Goal: Task Accomplishment & Management: Complete application form

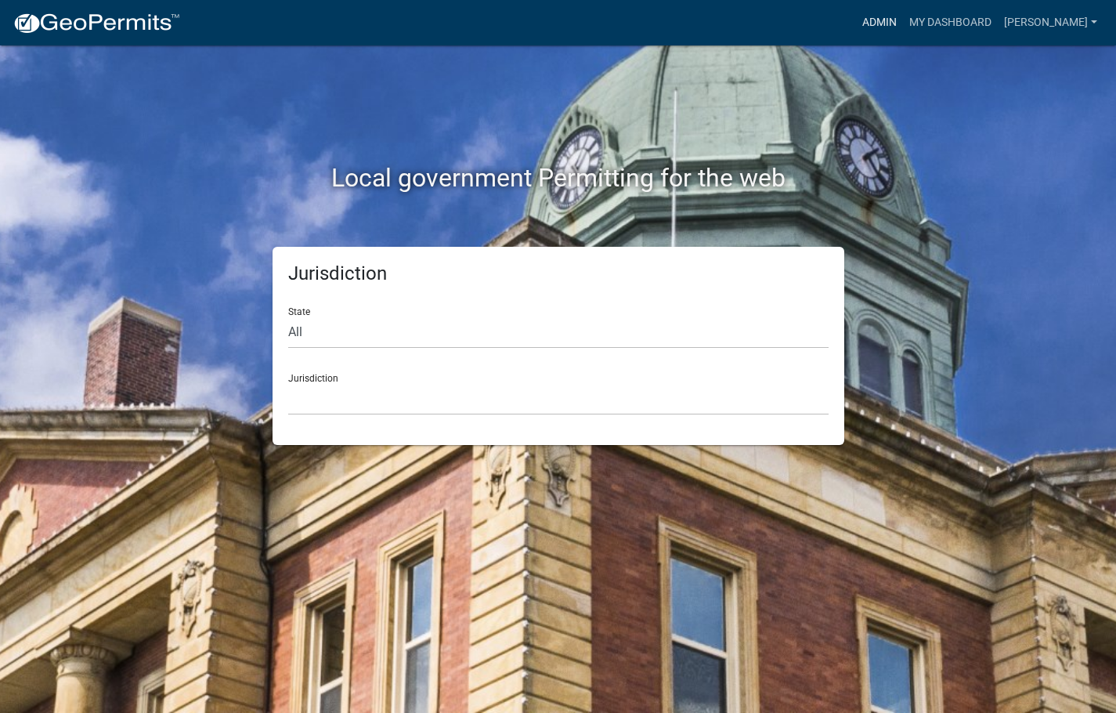
click at [903, 21] on link "Admin" at bounding box center [879, 23] width 47 height 30
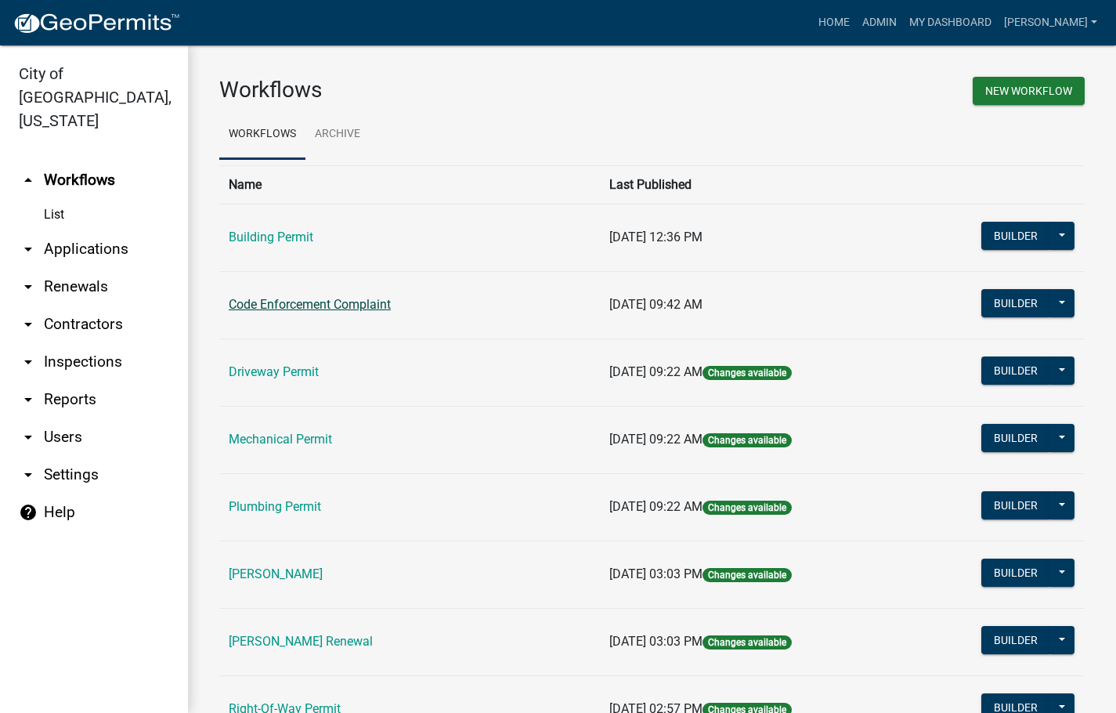
click at [297, 302] on link "Code Enforcement Complaint" at bounding box center [310, 304] width 162 height 15
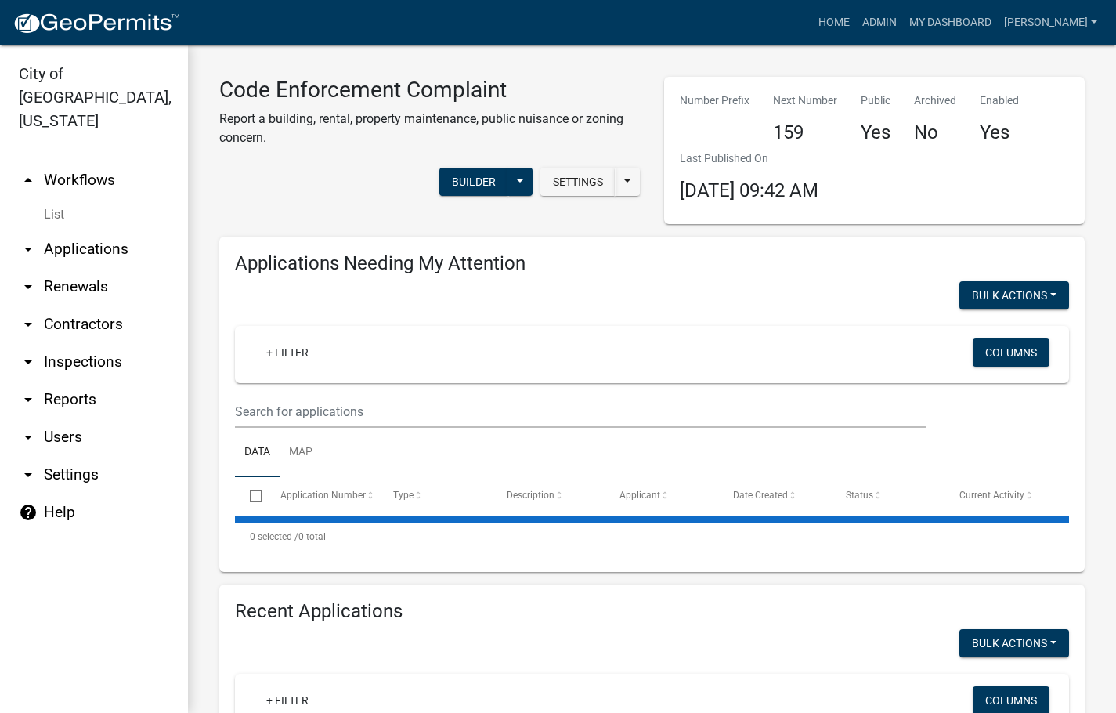
select select "3: 100"
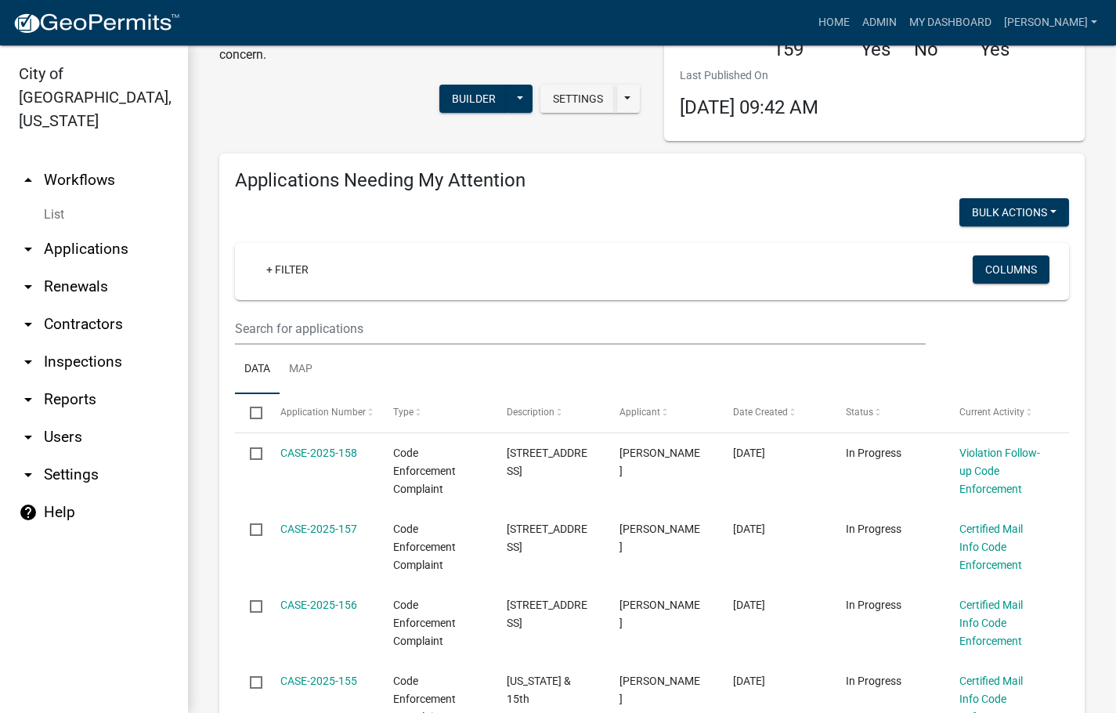
scroll to position [78, 0]
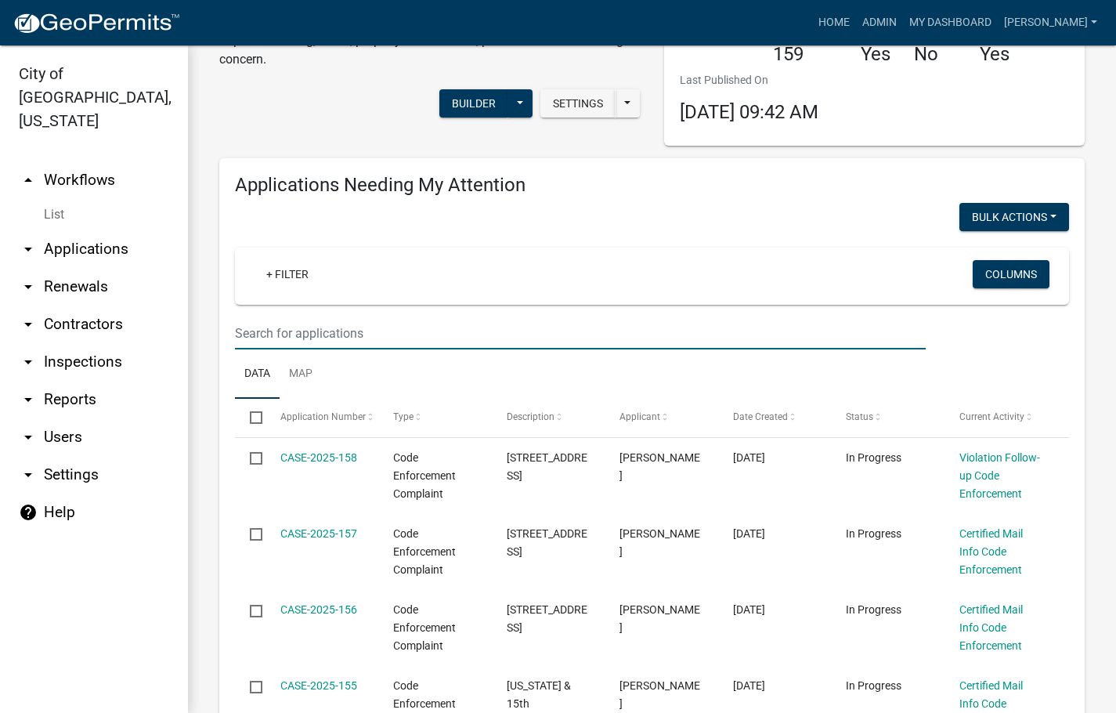
click at [414, 342] on input "text" at bounding box center [580, 333] width 691 height 32
type input "141"
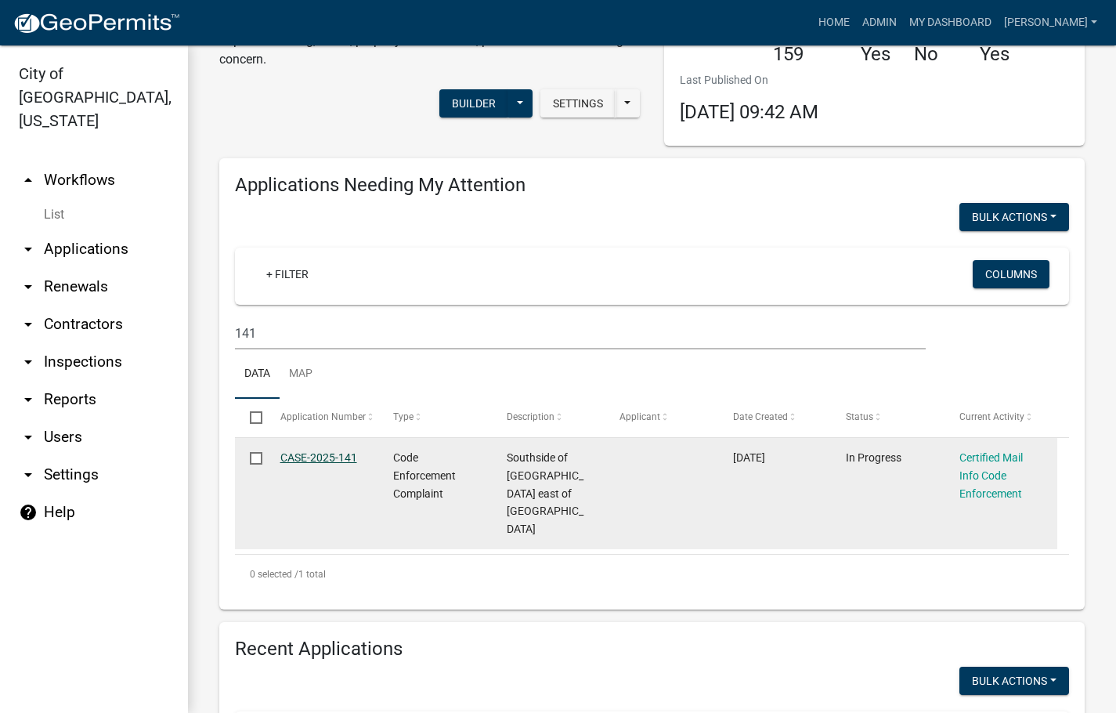
click at [302, 457] on link "CASE-2025-141" at bounding box center [318, 457] width 77 height 13
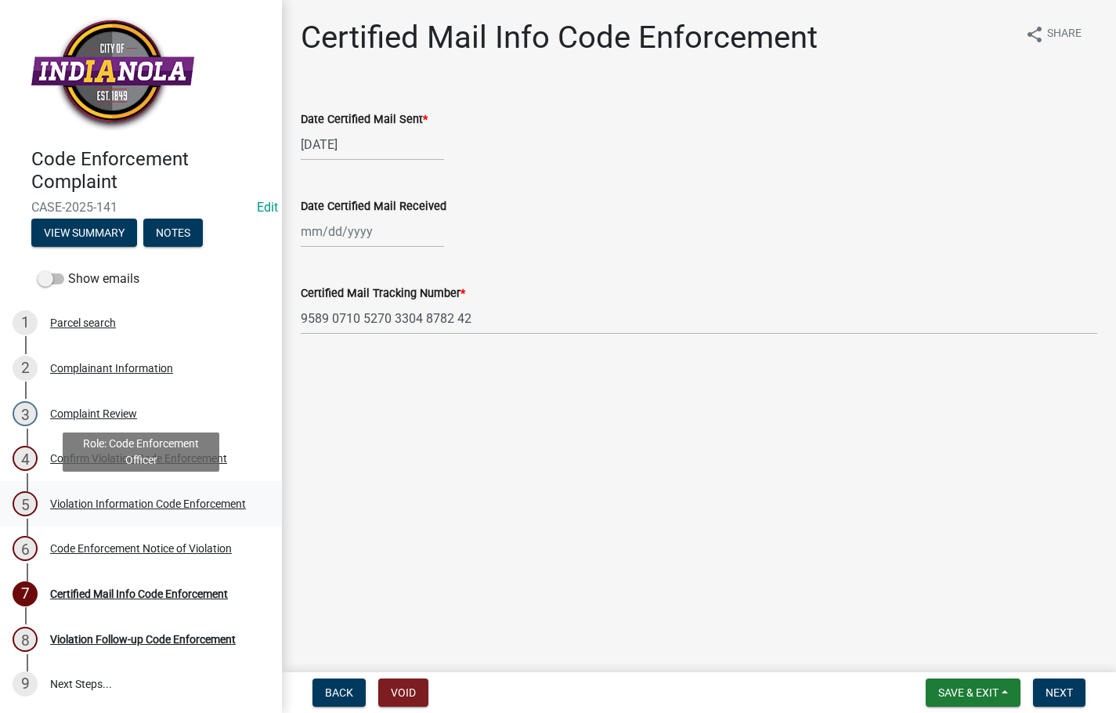
click at [158, 502] on div "Violation Information Code Enforcement" at bounding box center [148, 503] width 196 height 11
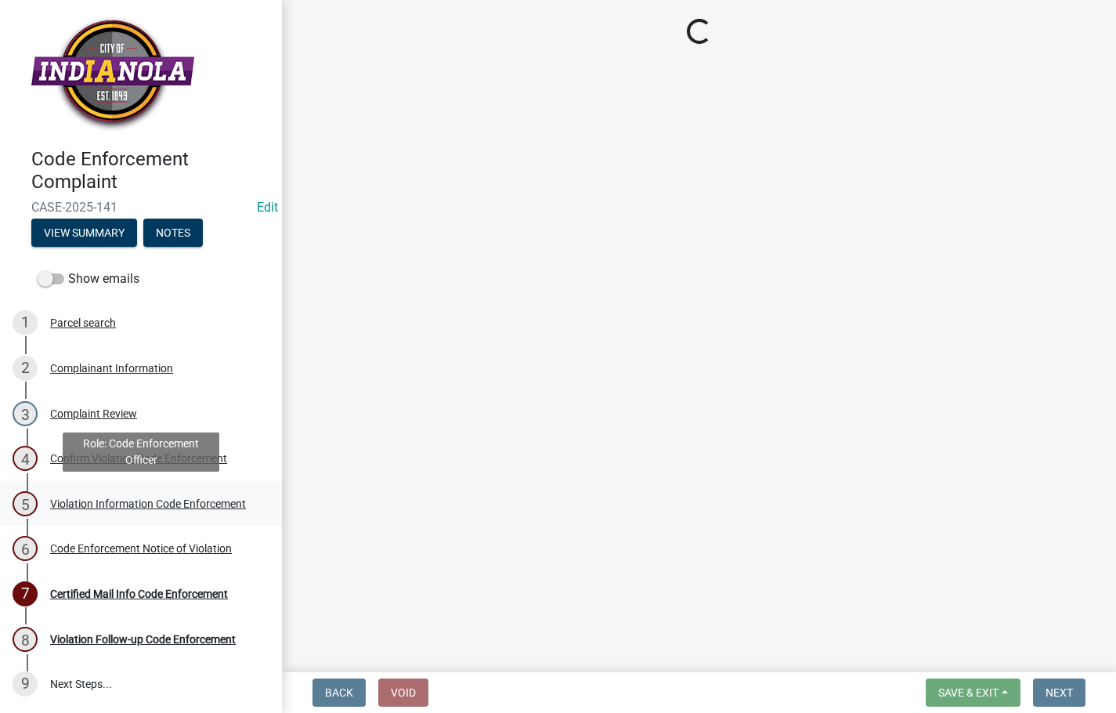
select select "634d5426-b8b3-48ee-aa1e-d523f7499186"
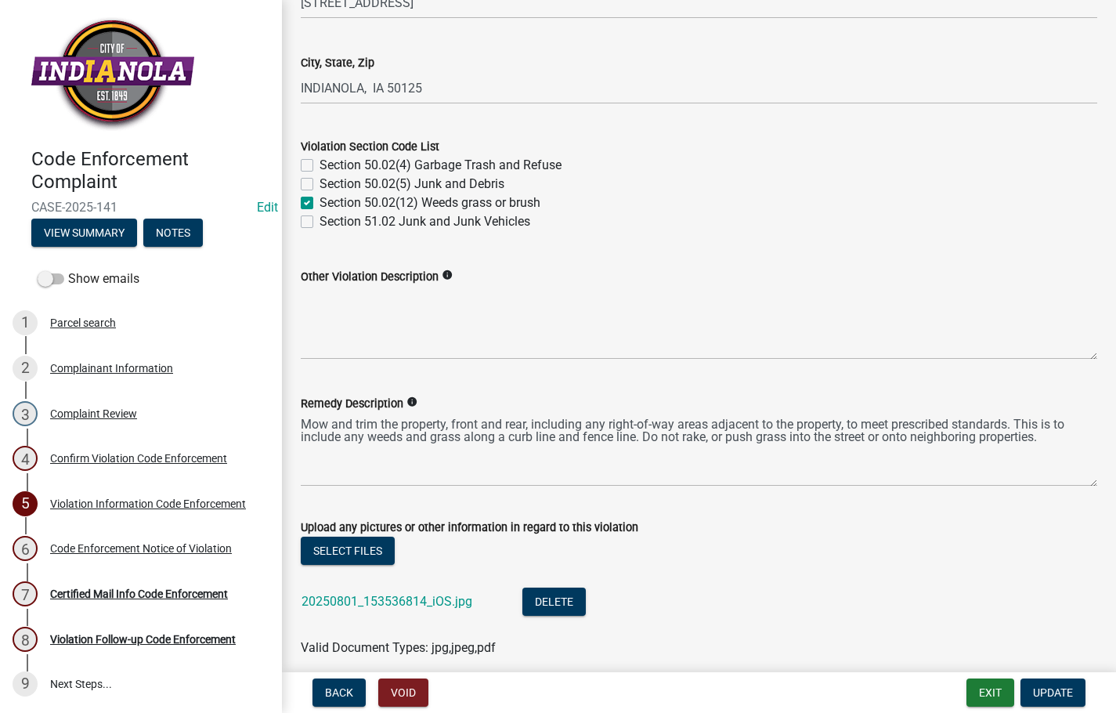
scroll to position [627, 0]
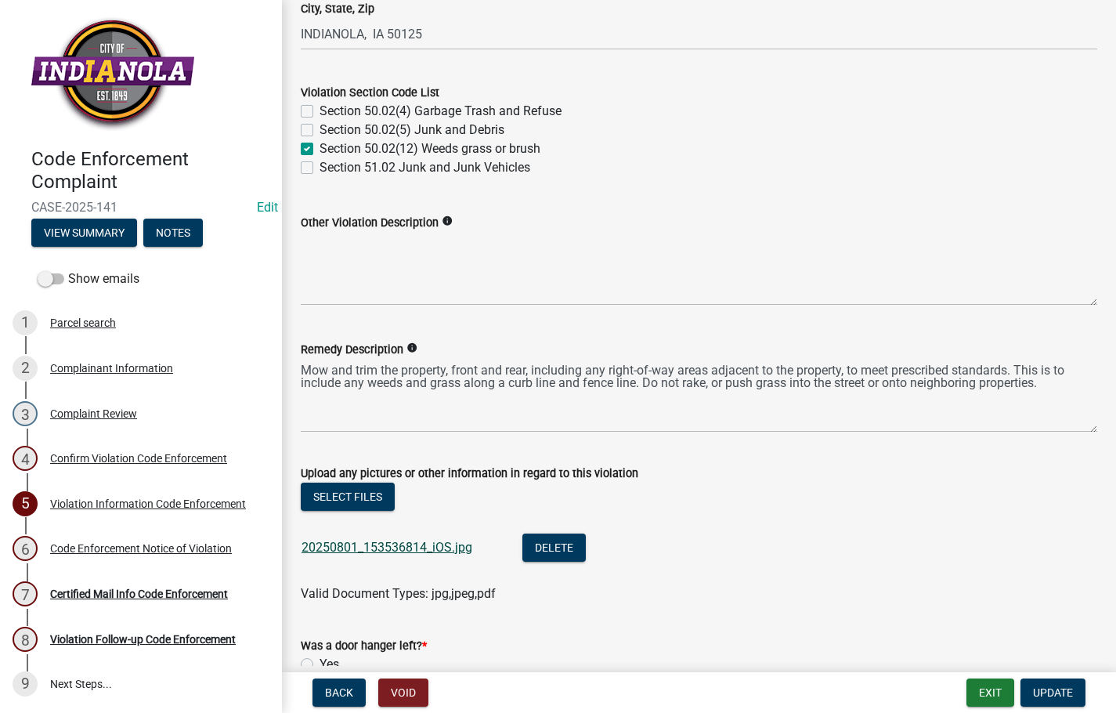
click at [374, 546] on link "20250801_153536814_iOS.jpg" at bounding box center [387, 547] width 171 height 15
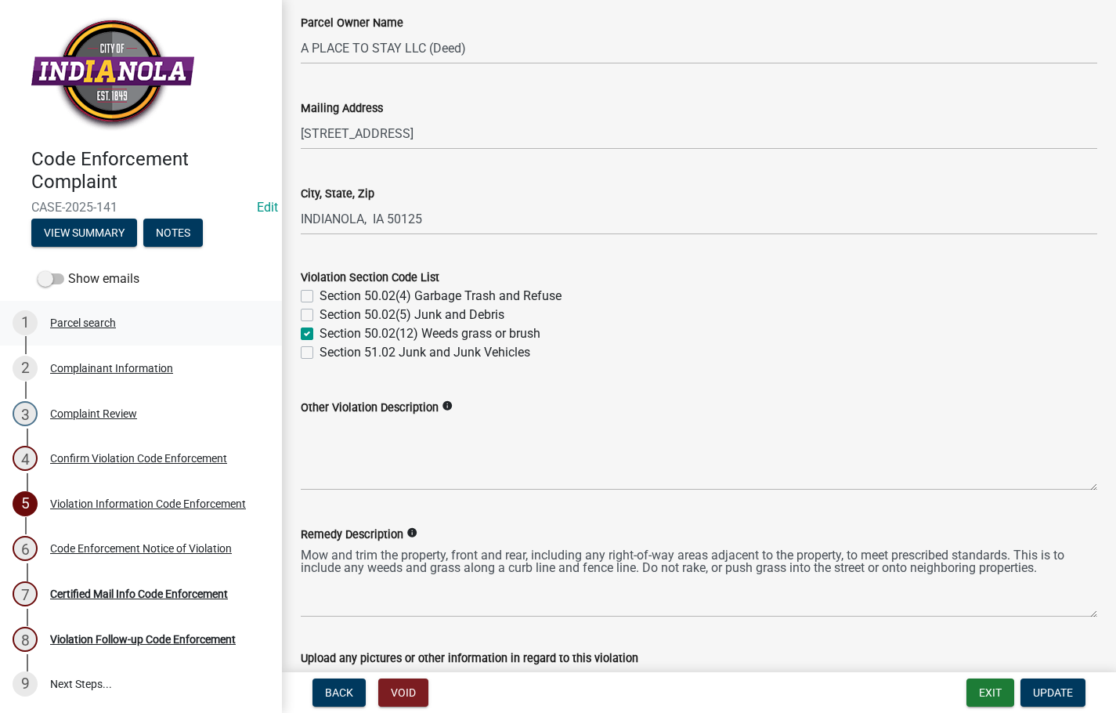
scroll to position [313, 0]
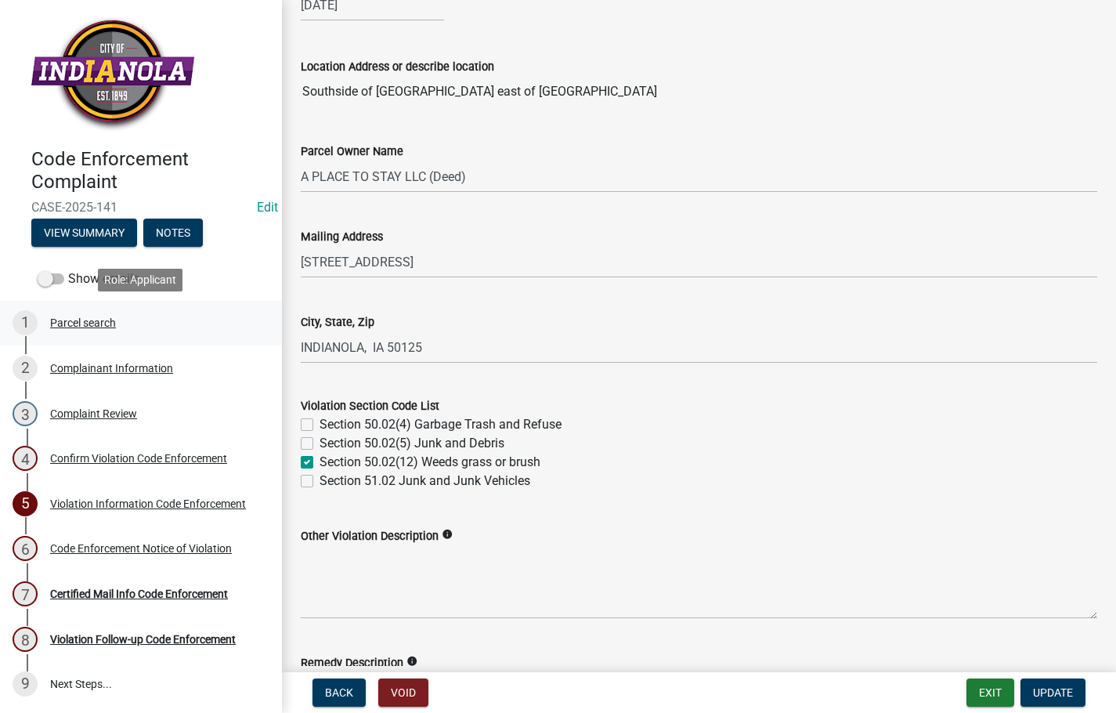
click at [103, 313] on div "1 Parcel search" at bounding box center [135, 322] width 244 height 25
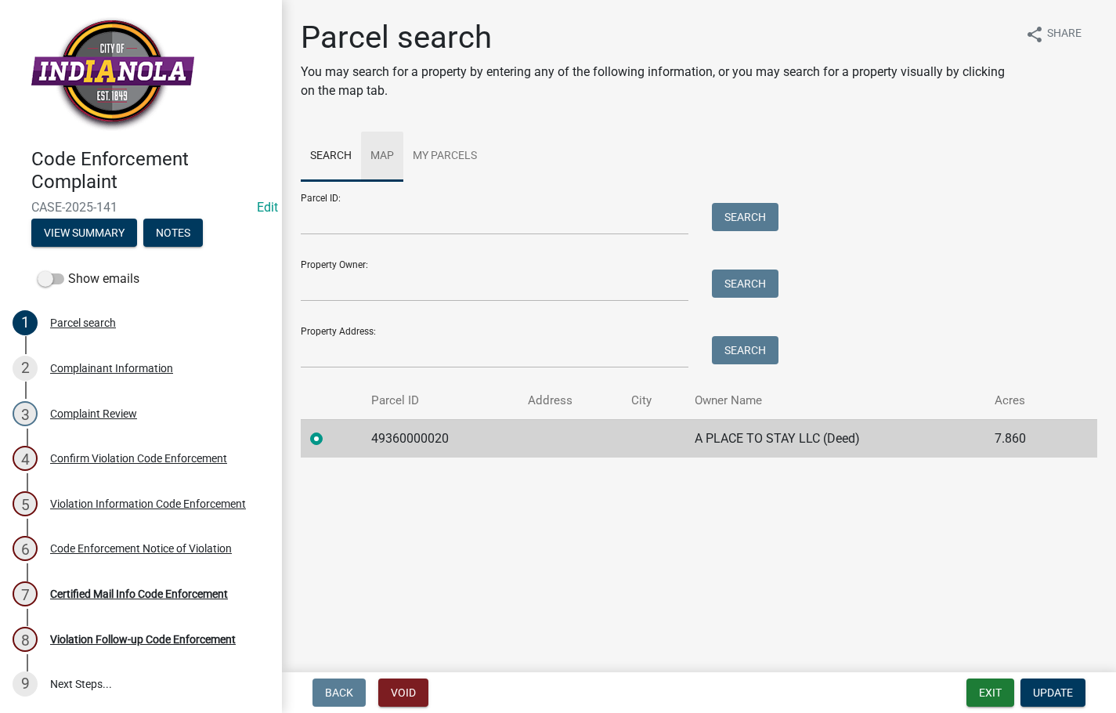
click at [381, 154] on link "Map" at bounding box center [382, 157] width 42 height 50
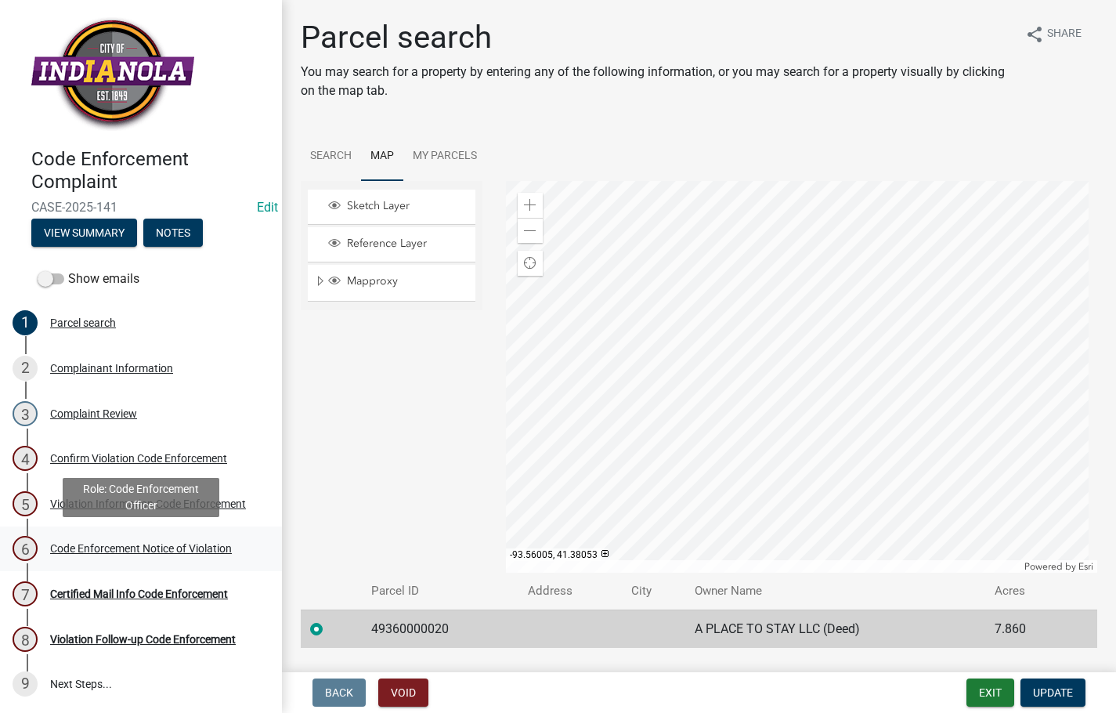
click at [127, 544] on div "Code Enforcement Notice of Violation" at bounding box center [141, 548] width 182 height 11
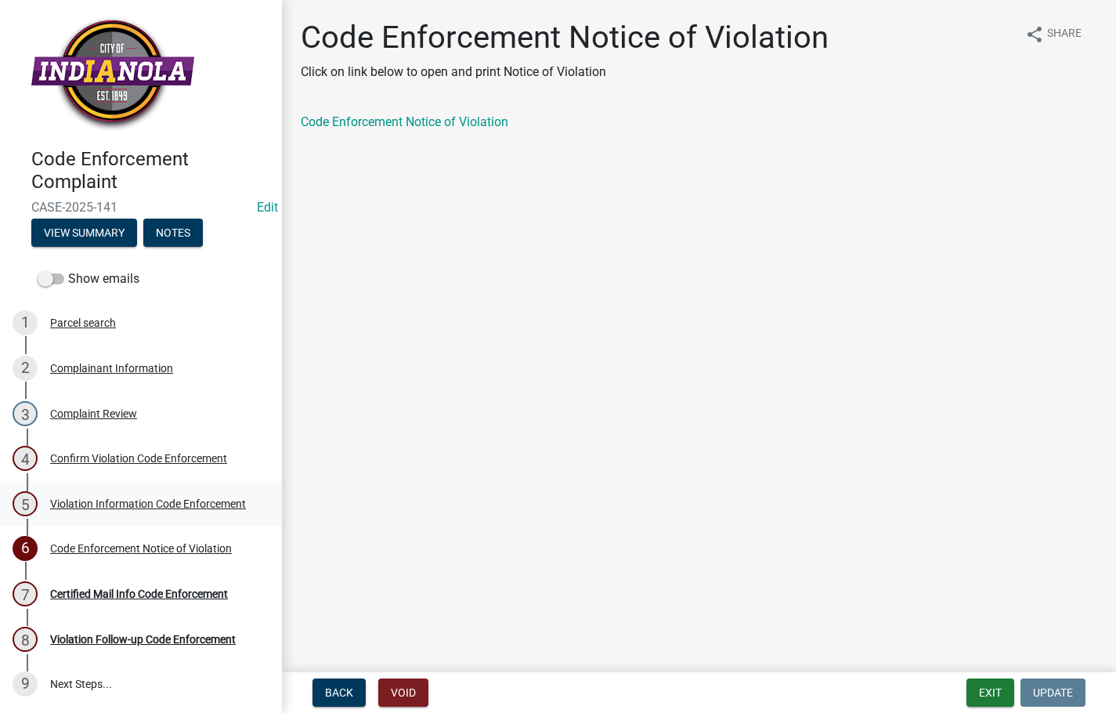
click at [109, 498] on div "Violation Information Code Enforcement" at bounding box center [148, 503] width 196 height 11
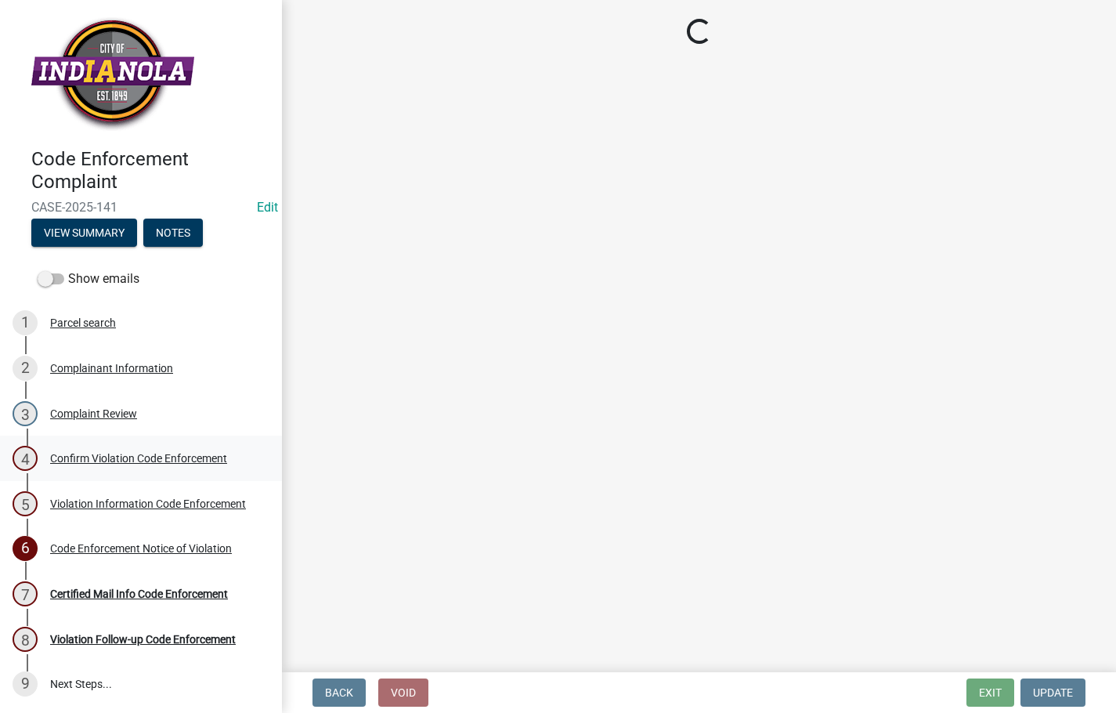
select select "634d5426-b8b3-48ee-aa1e-d523f7499186"
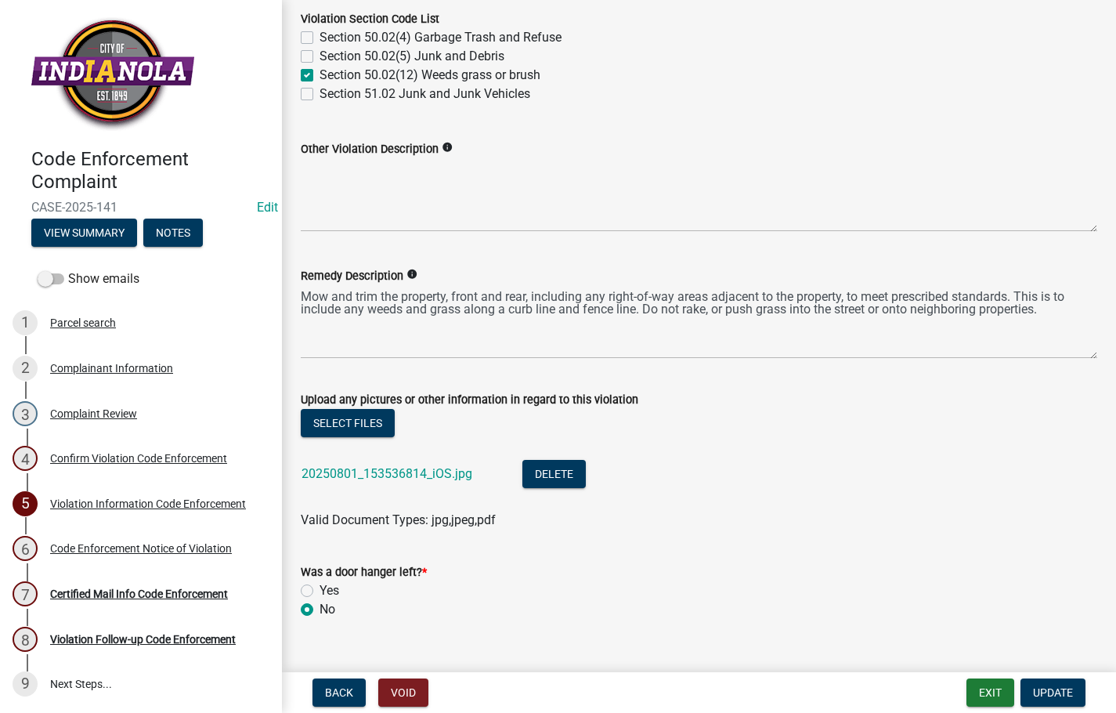
scroll to position [705, 0]
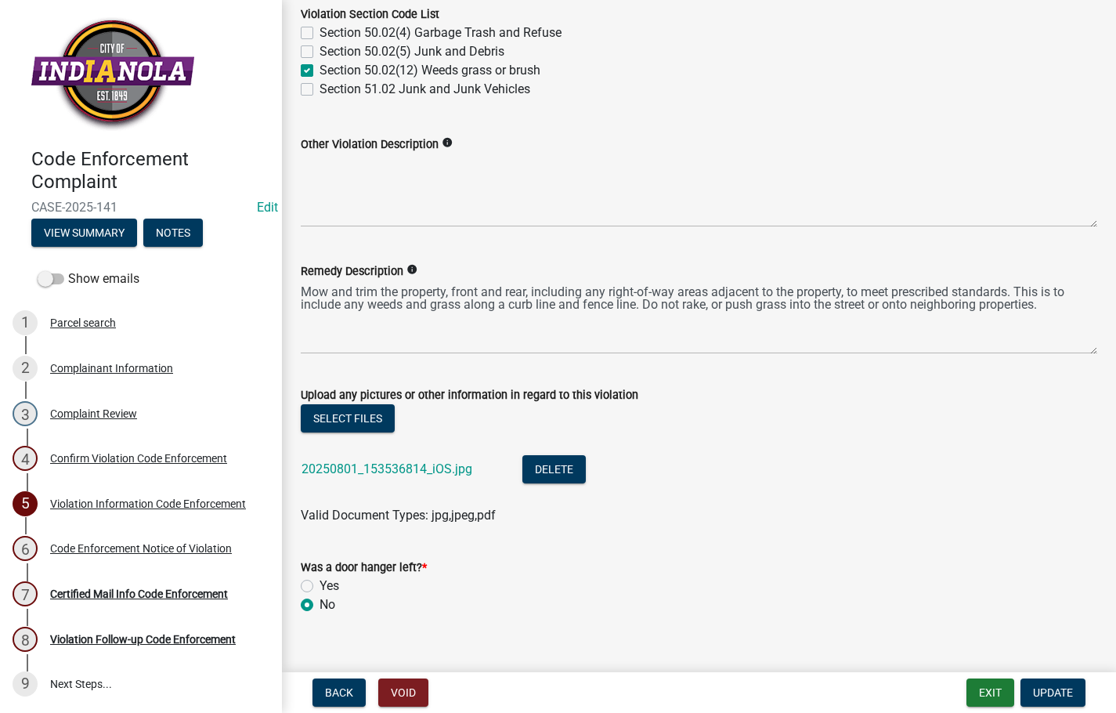
click at [372, 478] on div "20250801_153536814_iOS.jpg" at bounding box center [400, 471] width 196 height 32
click at [370, 471] on link "20250801_153536814_iOS.jpg" at bounding box center [387, 468] width 171 height 15
